Goal: Transaction & Acquisition: Purchase product/service

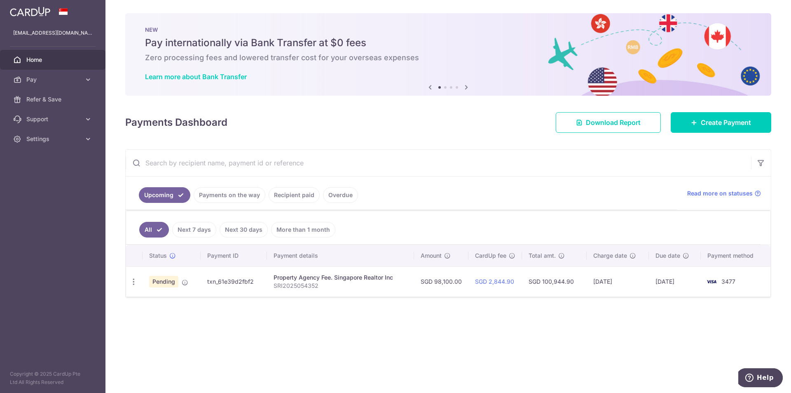
click at [379, 203] on ul "Upcoming Payments on the way Recipient paid Overdue" at bounding box center [402, 192] width 552 height 33
click at [287, 199] on link "Recipient paid" at bounding box center [294, 195] width 51 height 16
click at [288, 119] on div "Payments Dashboard Download Report Create Payment" at bounding box center [448, 121] width 646 height 24
click at [47, 14] on img at bounding box center [30, 12] width 40 height 10
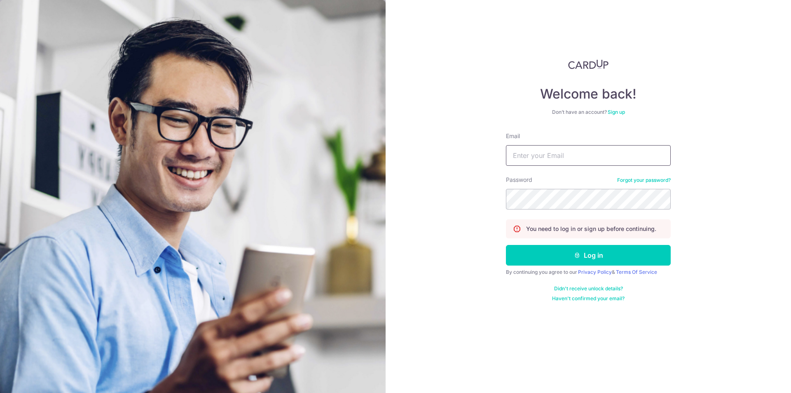
click at [511, 150] on input "Email" at bounding box center [588, 155] width 165 height 21
type input "[EMAIL_ADDRESS][DOMAIN_NAME]"
click at [506, 245] on button "Log in" at bounding box center [588, 255] width 165 height 21
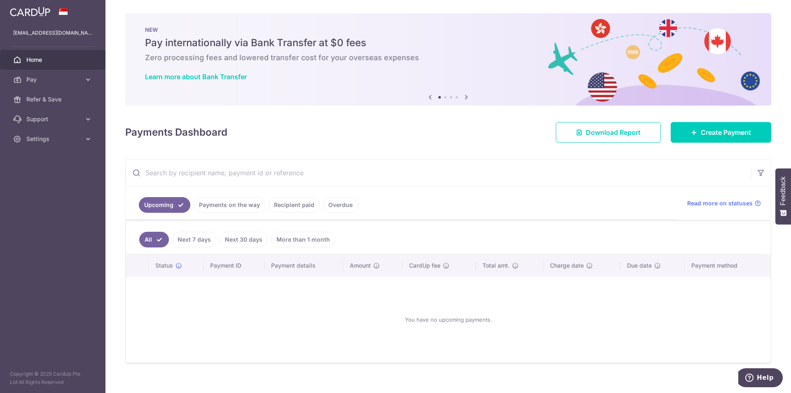
click at [225, 199] on link "Payments on the way" at bounding box center [230, 205] width 72 height 16
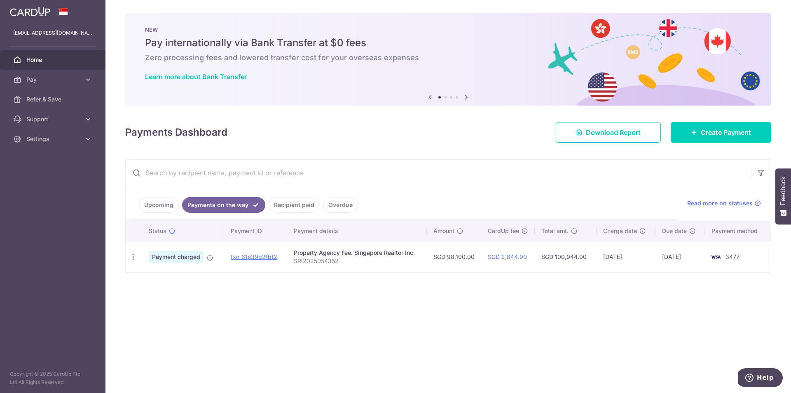
click at [283, 201] on link "Recipient paid" at bounding box center [294, 205] width 51 height 16
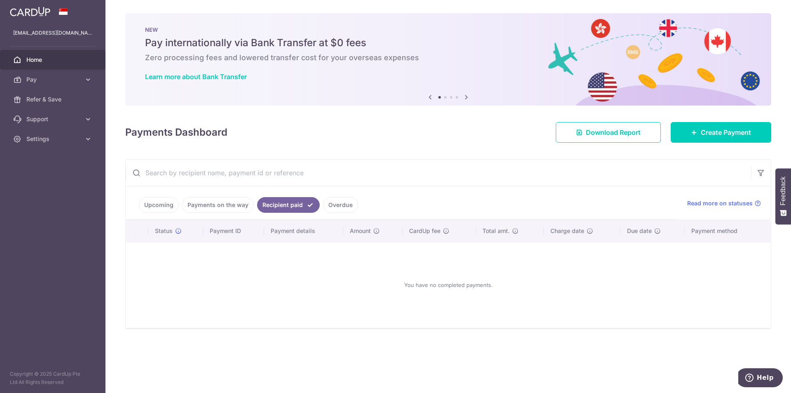
click at [333, 202] on link "Overdue" at bounding box center [340, 205] width 35 height 16
click at [162, 207] on link "Upcoming" at bounding box center [159, 205] width 40 height 16
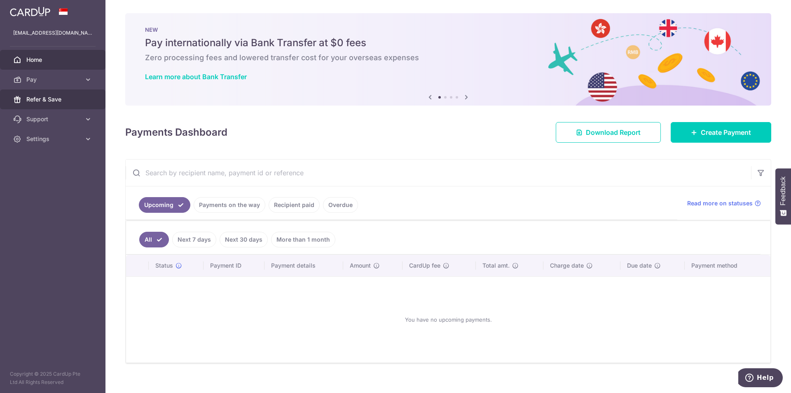
click at [58, 98] on span "Refer & Save" at bounding box center [53, 99] width 54 height 8
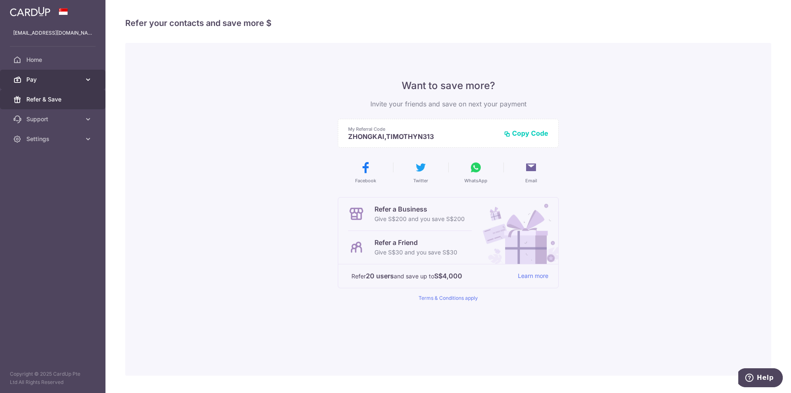
click at [58, 83] on span "Pay" at bounding box center [53, 79] width 54 height 8
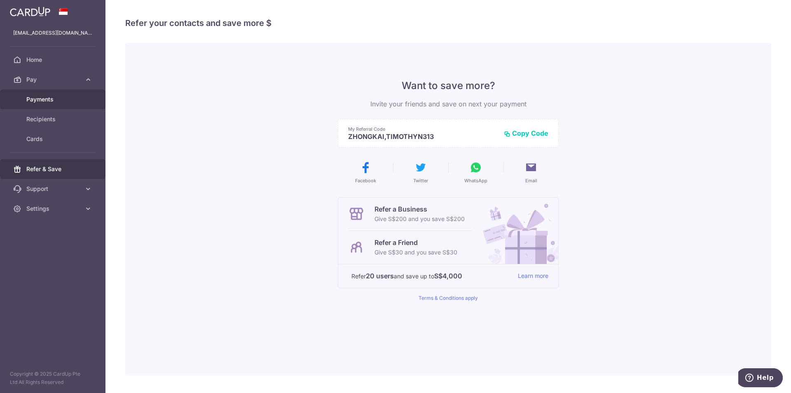
click at [58, 100] on span "Payments" at bounding box center [53, 99] width 54 height 8
